Goal: Task Accomplishment & Management: Manage account settings

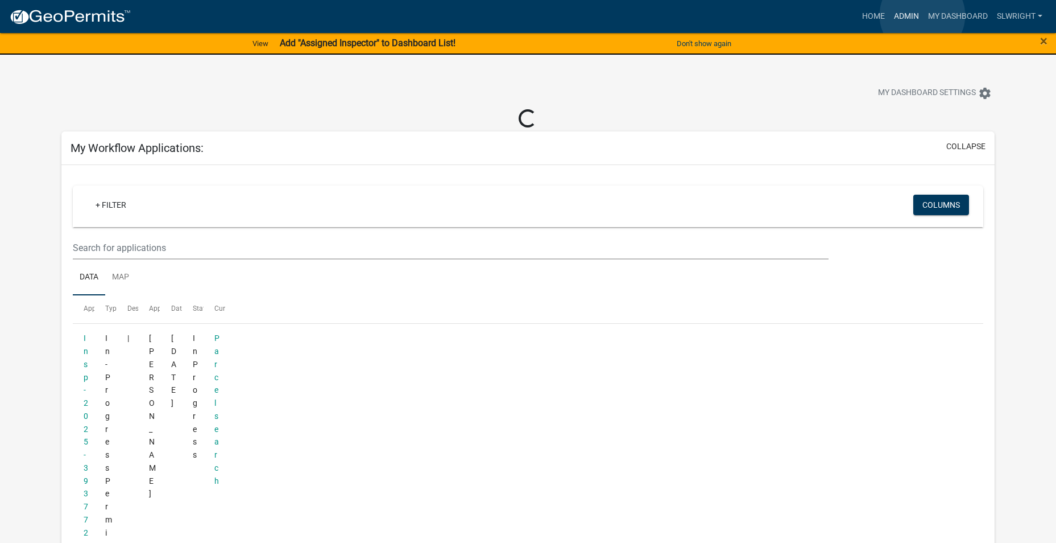
click at [922, 15] on ul "Home Admin My Dashboard slwright Admin Account Logout" at bounding box center [952, 17] width 189 height 22
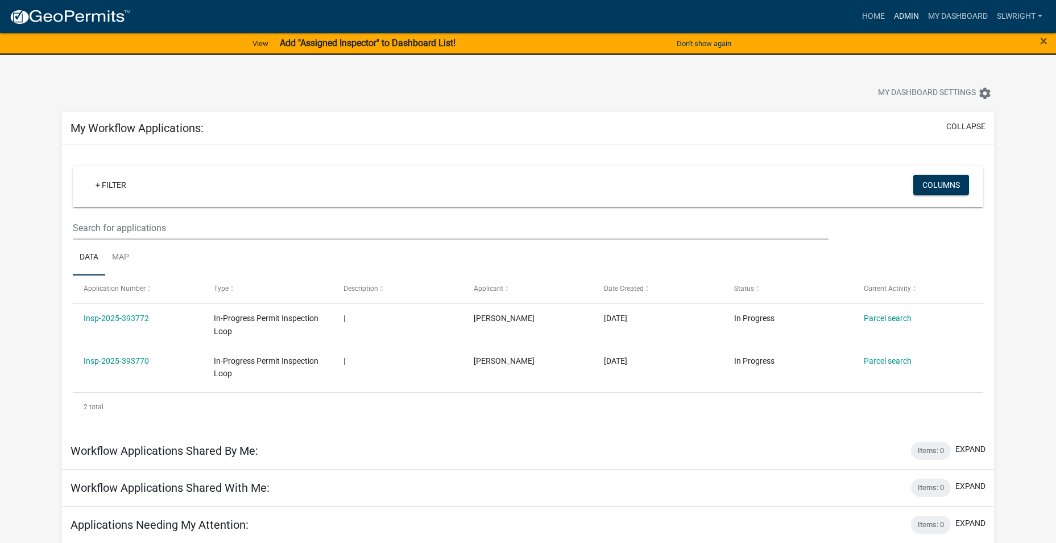
click at [908, 12] on link "Admin" at bounding box center [906, 17] width 34 height 22
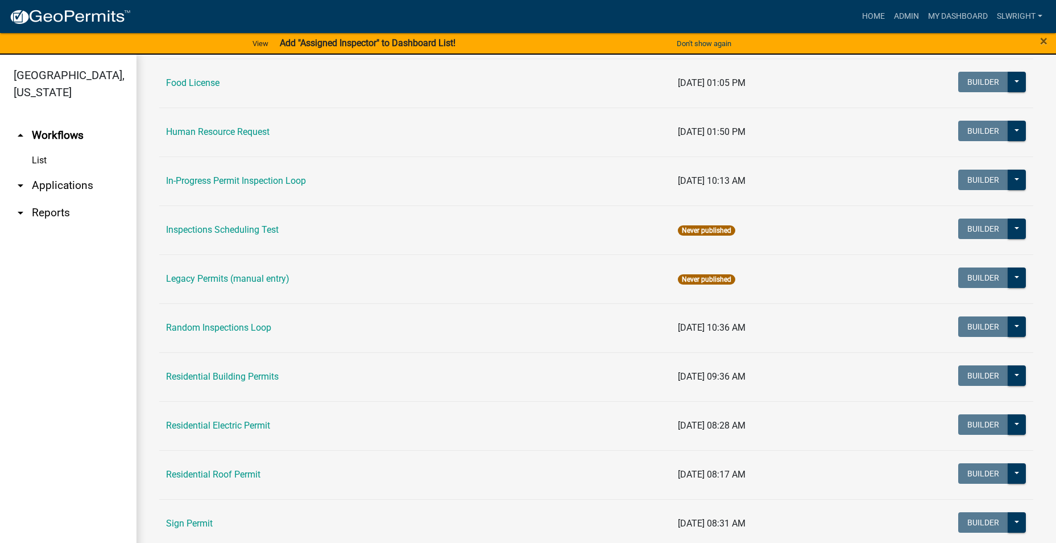
scroll to position [910, 0]
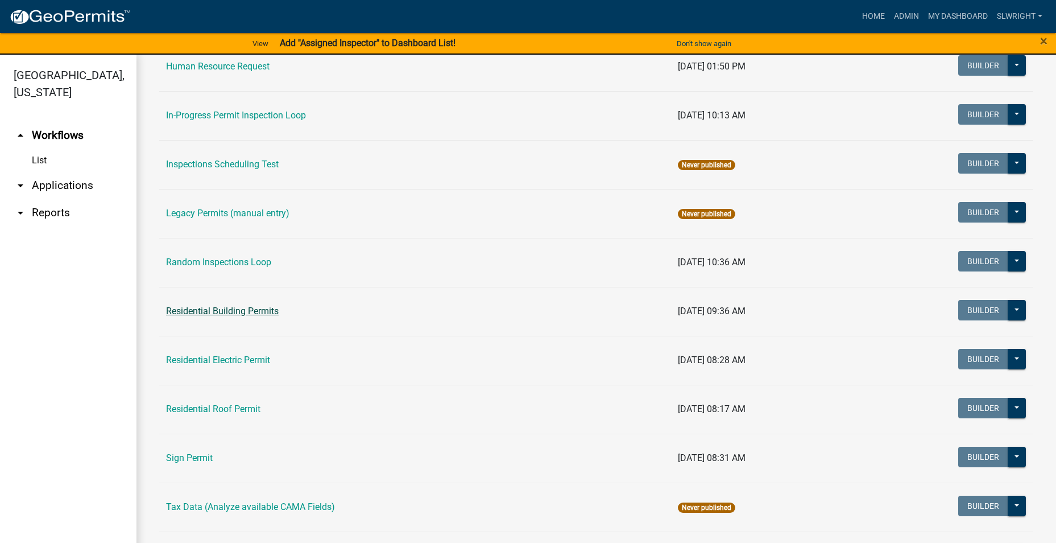
click at [209, 309] on link "Residential Building Permits" at bounding box center [222, 310] width 113 height 11
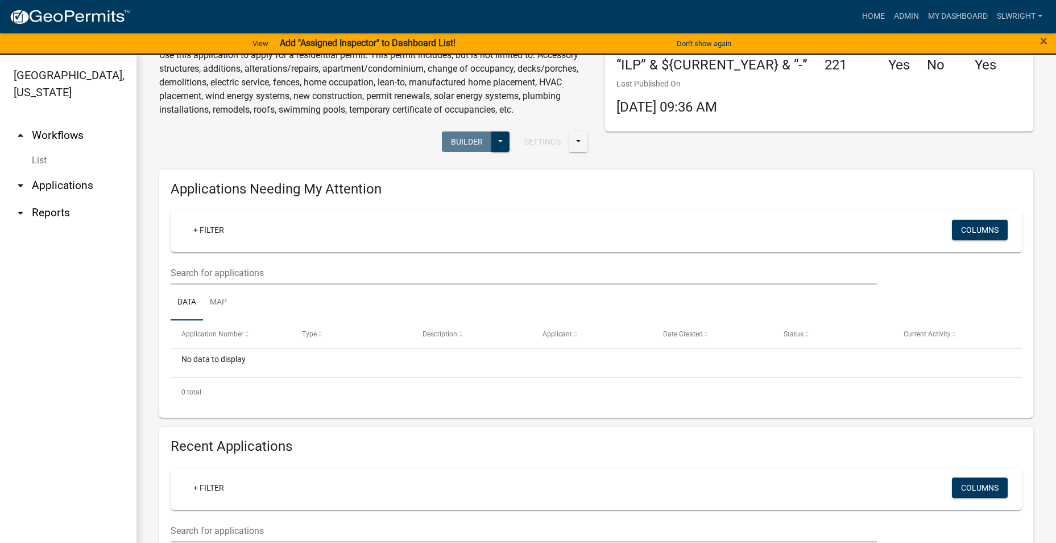
scroll to position [171, 0]
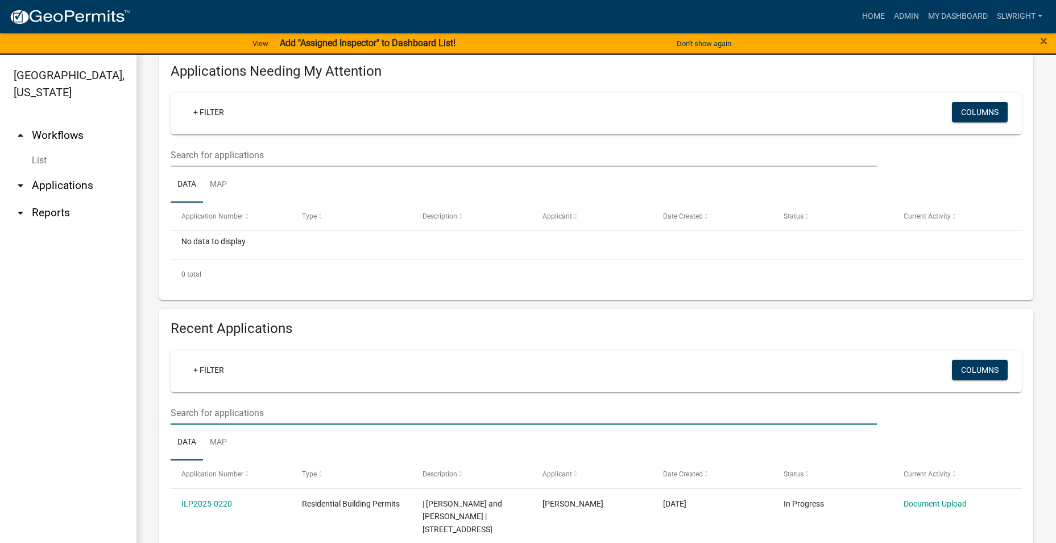
click at [172, 411] on input "text" at bounding box center [524, 412] width 706 height 23
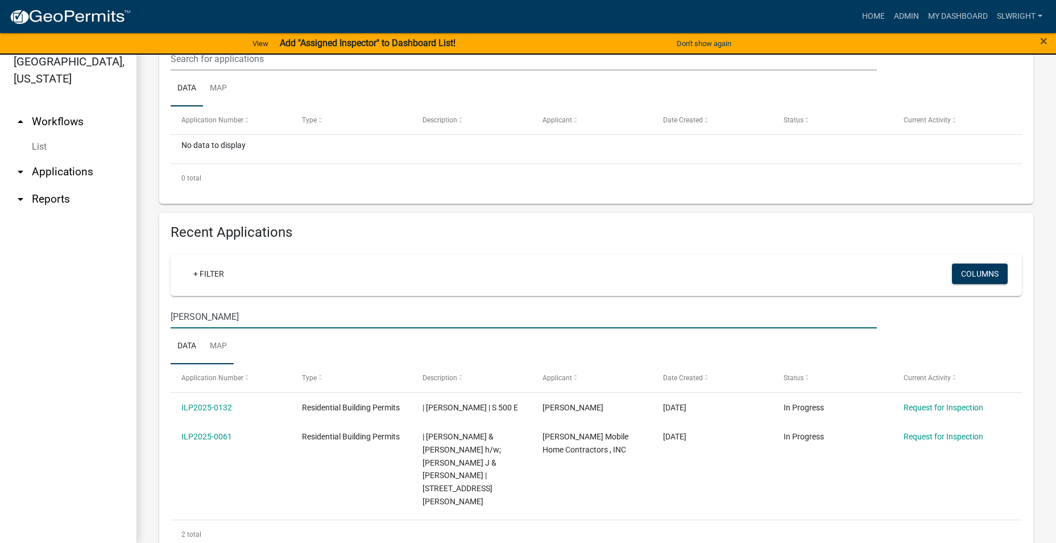
scroll to position [267, 0]
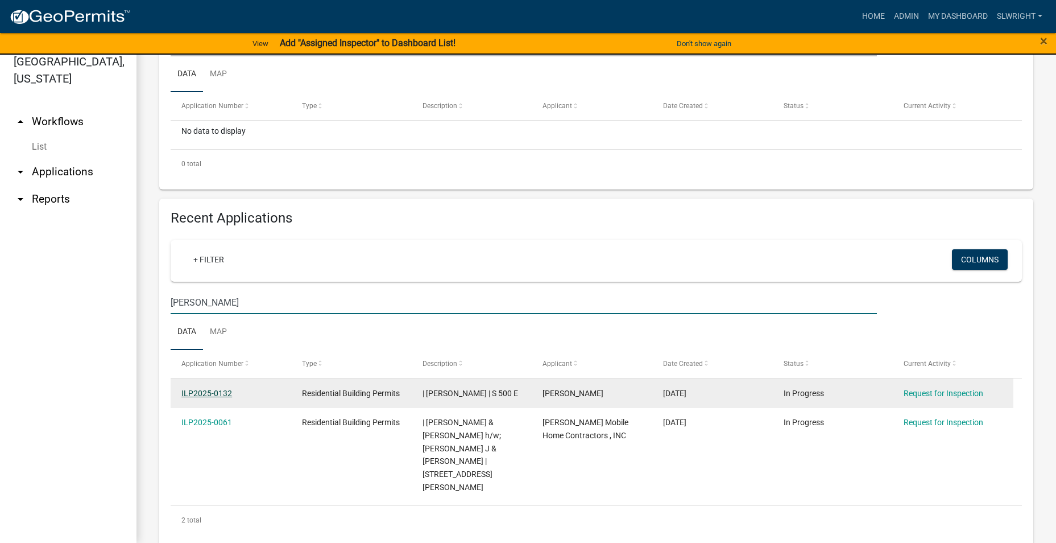
type input "[PERSON_NAME]"
click at [206, 396] on link "ILP2025-0132" at bounding box center [206, 392] width 51 height 9
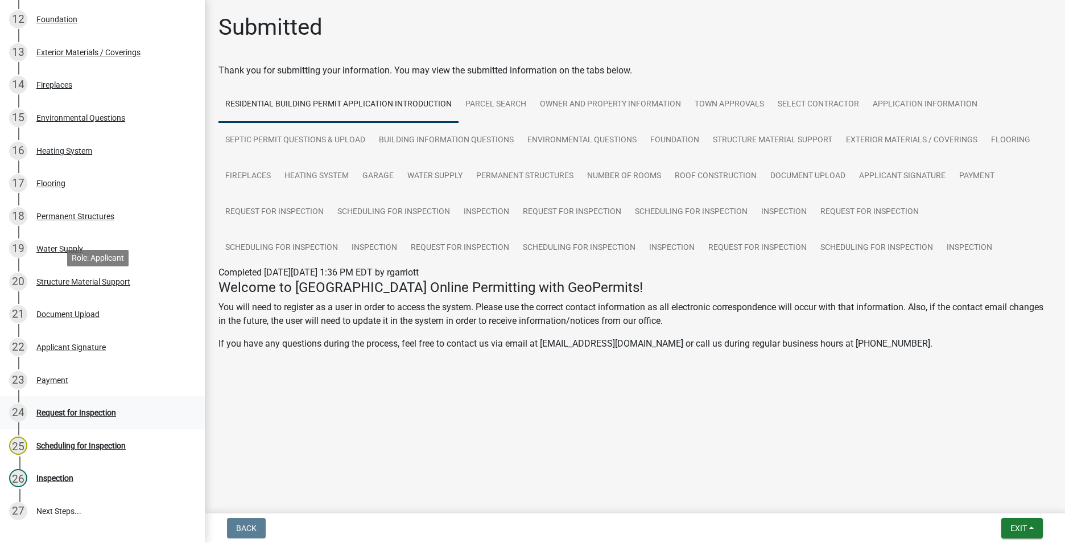
scroll to position [569, 0]
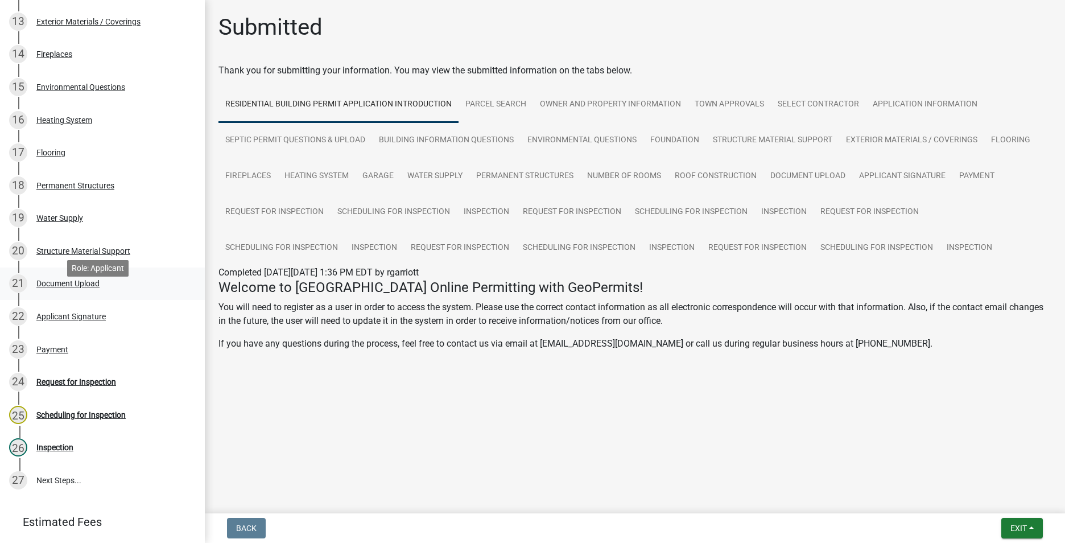
click at [83, 287] on div "Document Upload" at bounding box center [67, 283] width 63 height 8
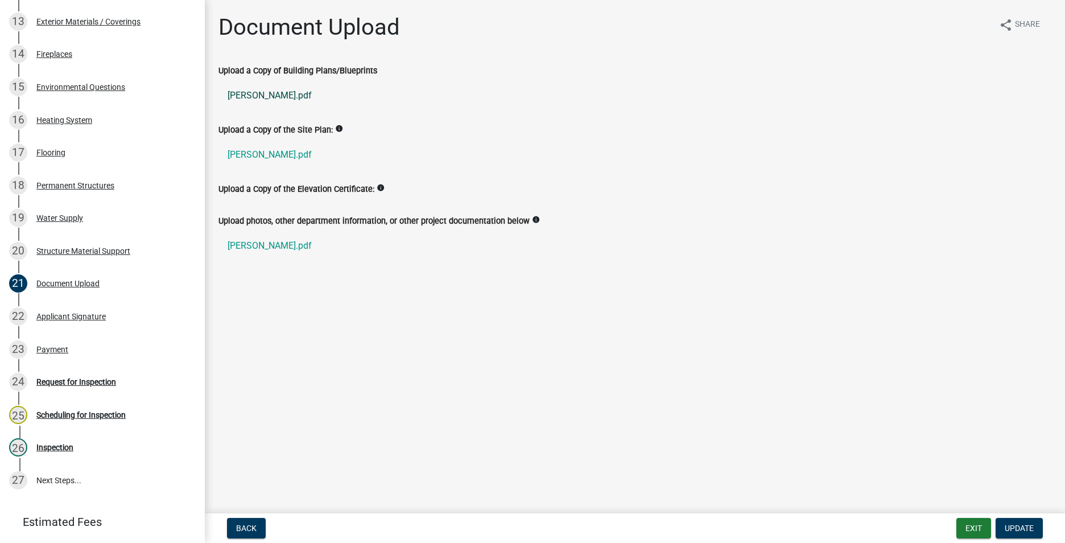
click at [255, 93] on link "[PERSON_NAME].pdf" at bounding box center [634, 95] width 833 height 27
